Goal: Transaction & Acquisition: Purchase product/service

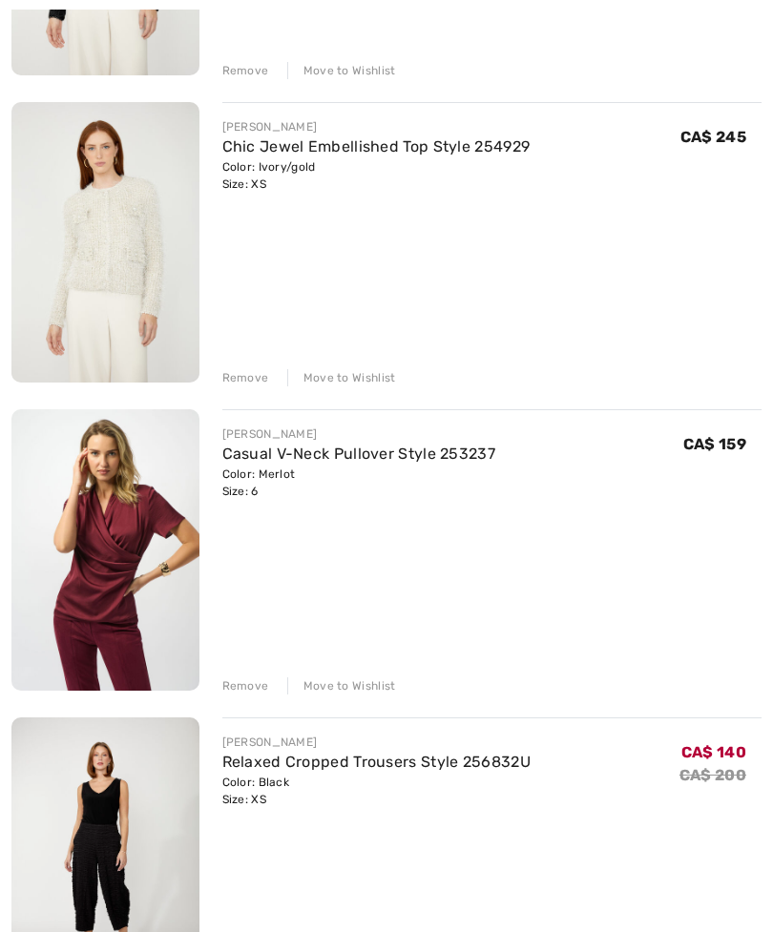
scroll to position [3259, 0]
click at [240, 691] on div "Remove" at bounding box center [245, 685] width 47 height 17
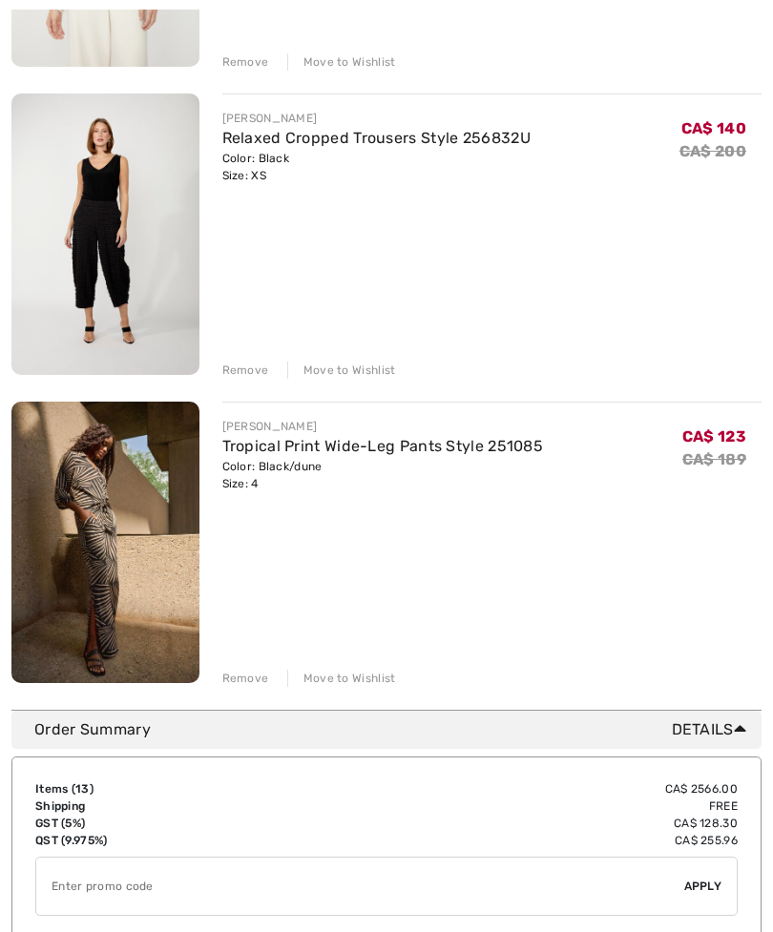
scroll to position [3578, 0]
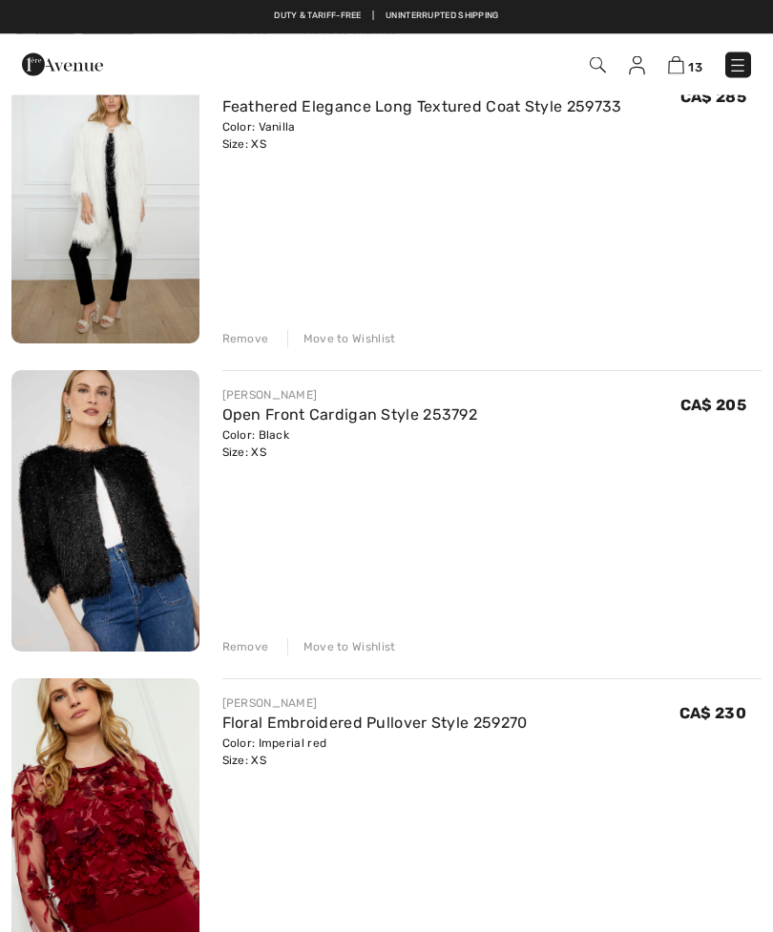
click at [736, 70] on img at bounding box center [737, 65] width 19 height 19
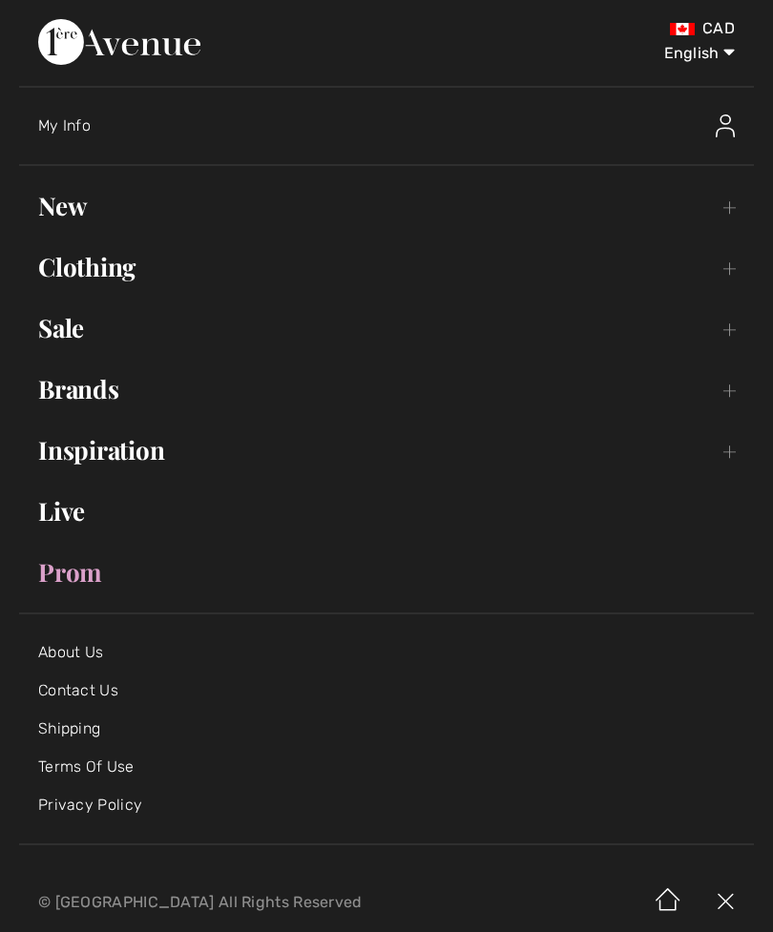
click at [67, 330] on link "Sale Toggle submenu" at bounding box center [386, 328] width 734 height 42
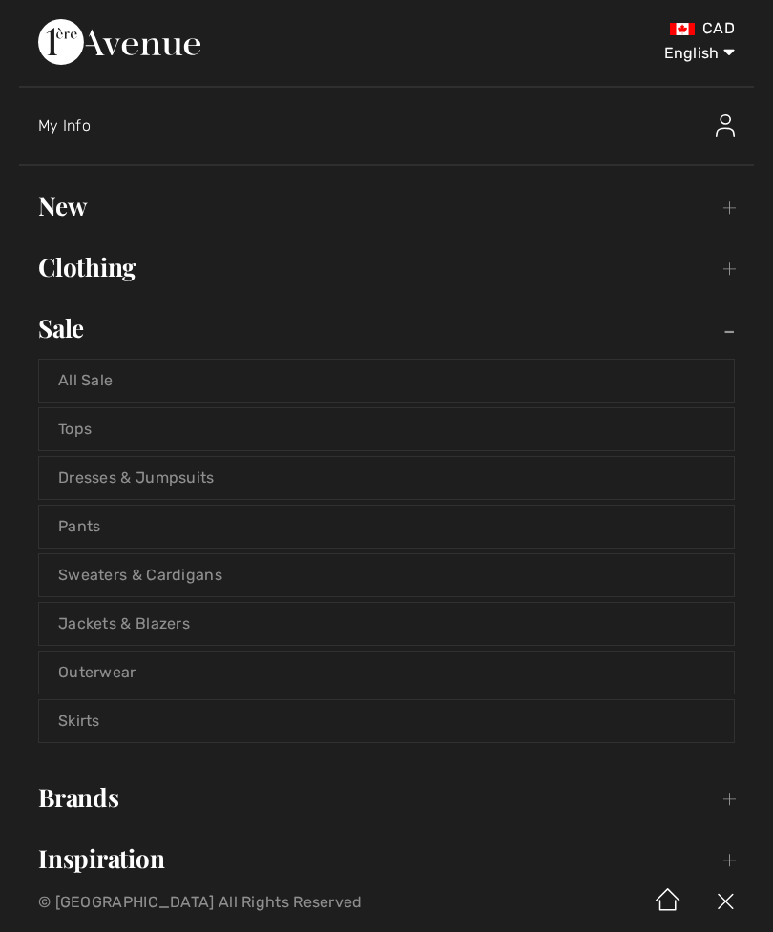
click at [102, 387] on link "All Sale" at bounding box center [386, 381] width 694 height 42
click at [81, 380] on link "All Sale" at bounding box center [386, 381] width 694 height 42
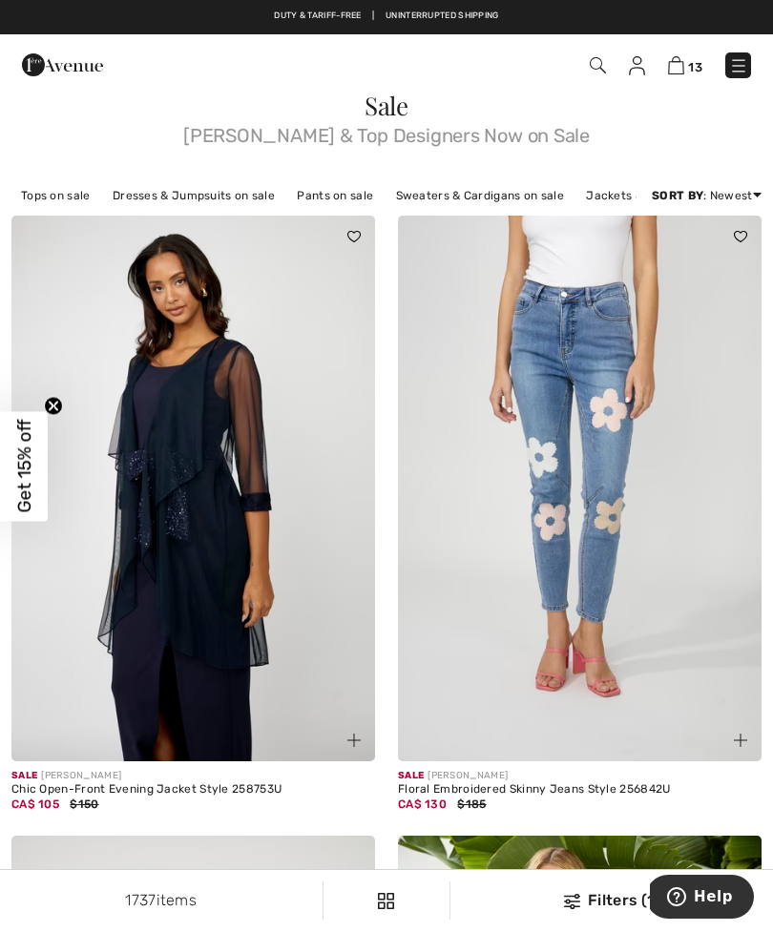
click at [675, 70] on img at bounding box center [676, 65] width 16 height 18
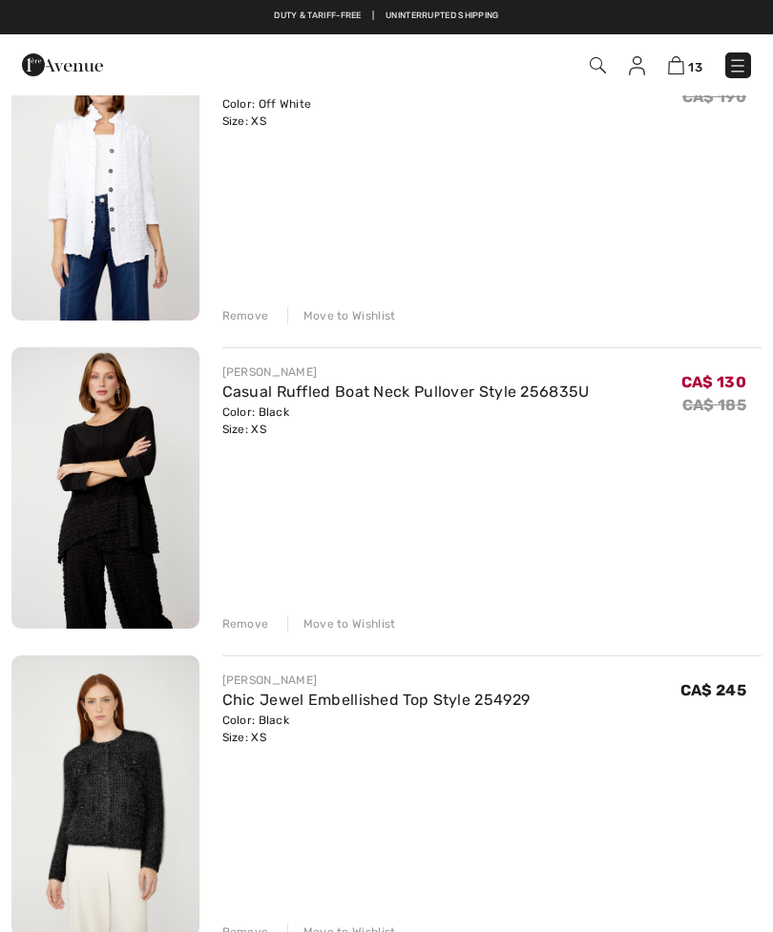
scroll to position [2397, 0]
